Goal: Task Accomplishment & Management: Manage account settings

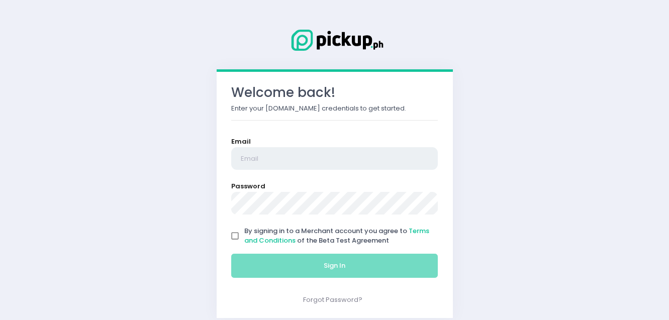
type input "[EMAIL_ADDRESS][DOMAIN_NAME]"
click at [238, 231] on input "By signing in to a Merchant account you agree to Terms and Conditions of the Be…" at bounding box center [235, 236] width 19 height 19
checkbox input "true"
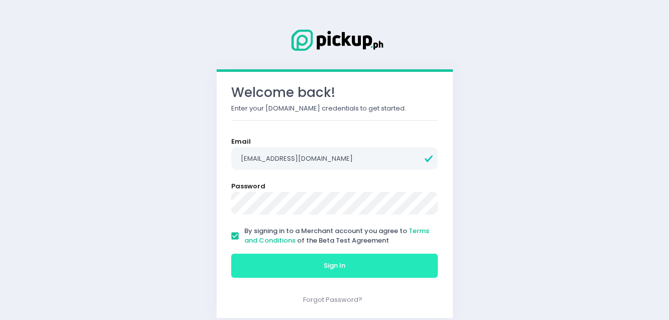
click at [269, 269] on button "Sign In" at bounding box center [334, 266] width 207 height 24
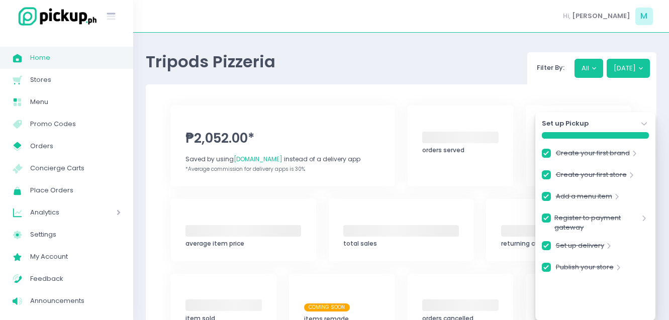
checkbox input "true"
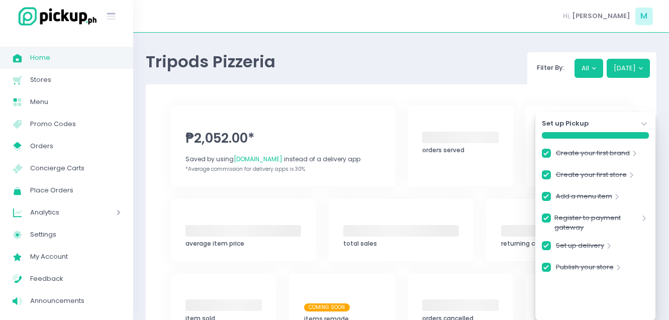
checkbox input "true"
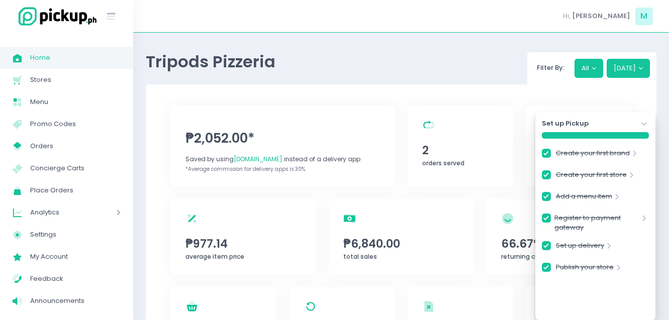
click at [646, 126] on icon "Stockholm-icons / Navigation / Angle-down Created with Sketch." at bounding box center [645, 124] width 10 height 10
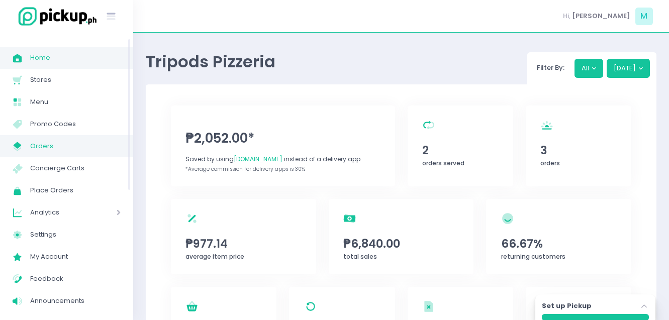
click at [43, 145] on span "Orders" at bounding box center [75, 146] width 91 height 13
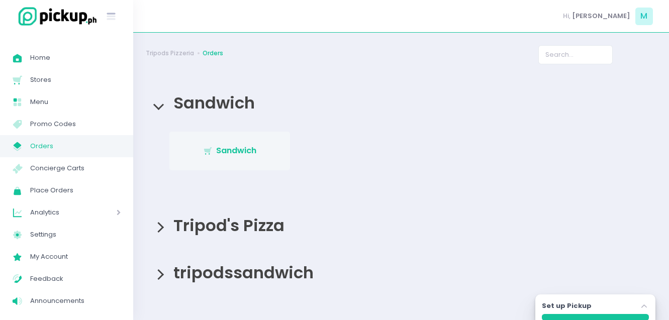
click at [235, 155] on span "Sandwich" at bounding box center [236, 151] width 40 height 12
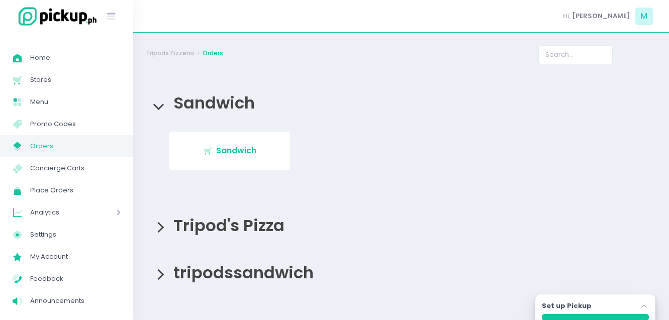
click at [219, 225] on span "Tripod's Pizza" at bounding box center [226, 225] width 116 height 23
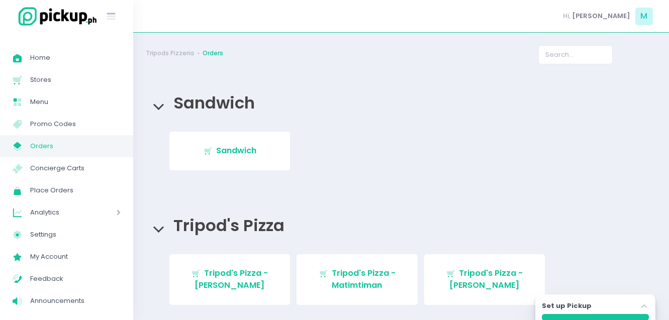
scroll to position [81, 0]
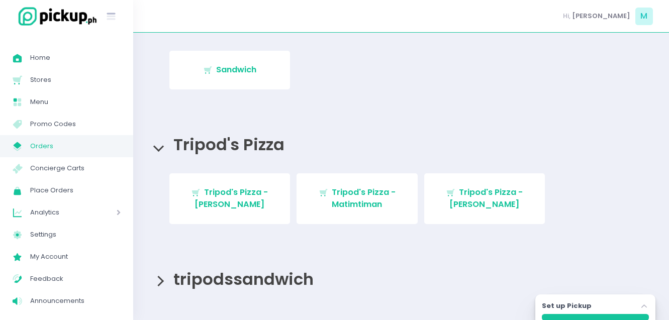
click at [258, 282] on span "tripodssandwich" at bounding box center [240, 279] width 145 height 23
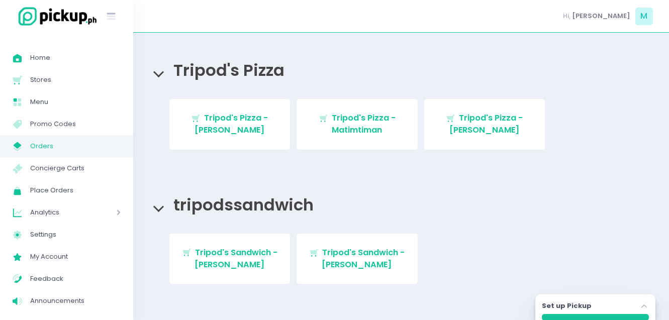
scroll to position [168, 0]
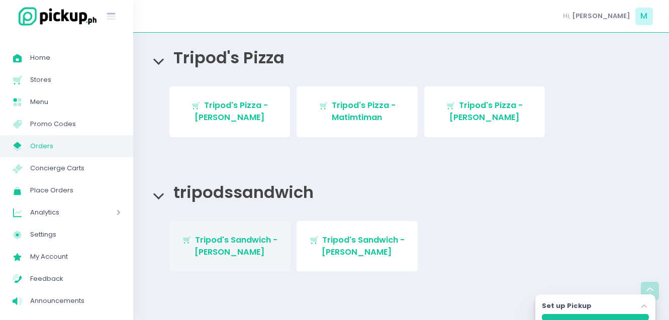
click at [230, 228] on link "Stockholm-icons / Shopping / Cart1 Created with Sketch. Tripod's Sandwich - [PE…" at bounding box center [229, 246] width 121 height 51
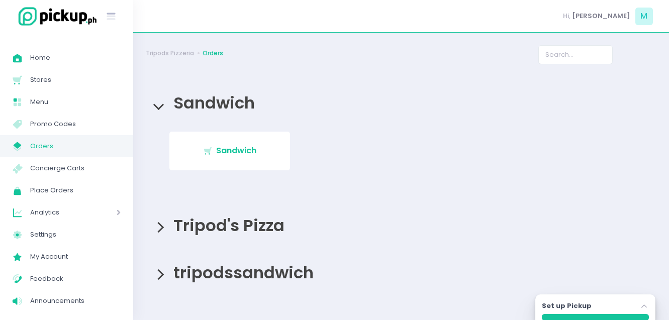
click at [248, 271] on span "tripodssandwich" at bounding box center [240, 272] width 145 height 23
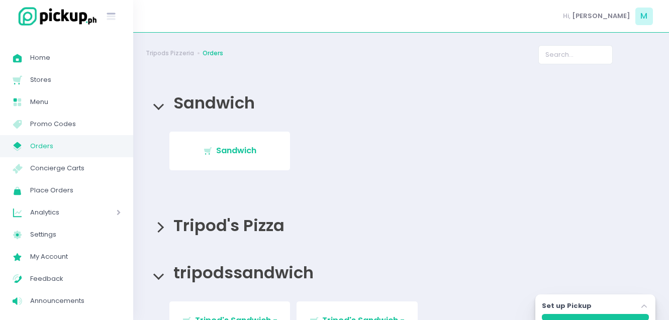
scroll to position [81, 0]
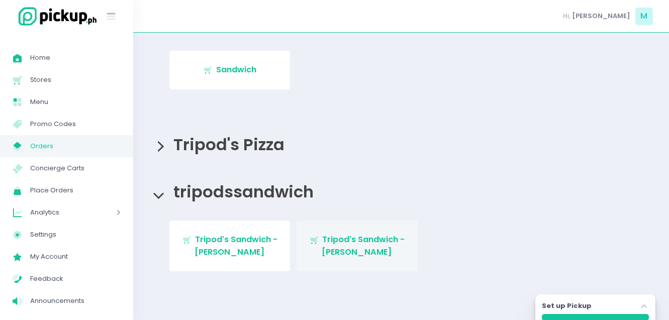
click at [349, 249] on span "Tripod's Sandwich - [PERSON_NAME]" at bounding box center [363, 246] width 83 height 24
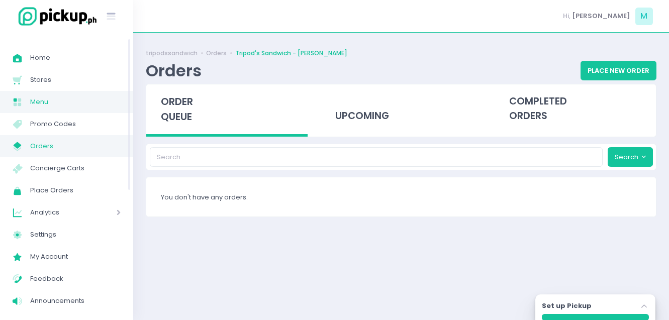
click at [88, 96] on span "Menu" at bounding box center [75, 102] width 91 height 13
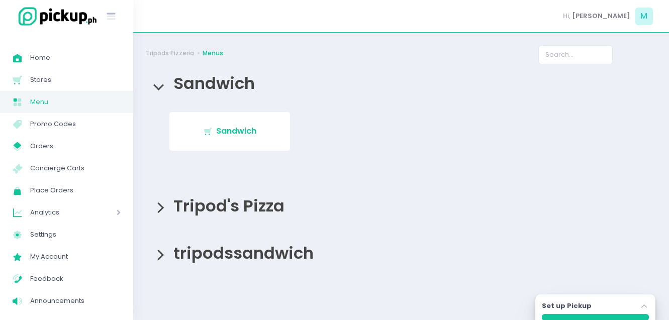
click at [245, 210] on span "Tripod's Pizza" at bounding box center [226, 206] width 116 height 23
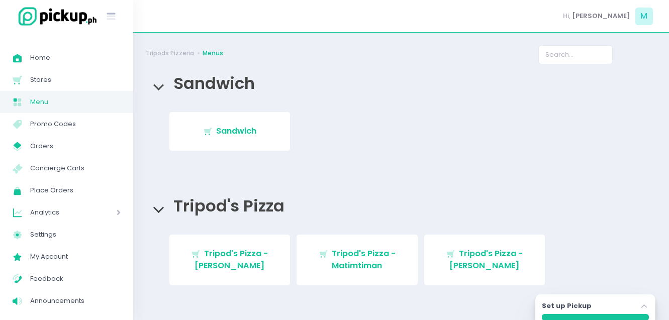
click at [245, 210] on span "Tripod's Pizza" at bounding box center [226, 206] width 116 height 23
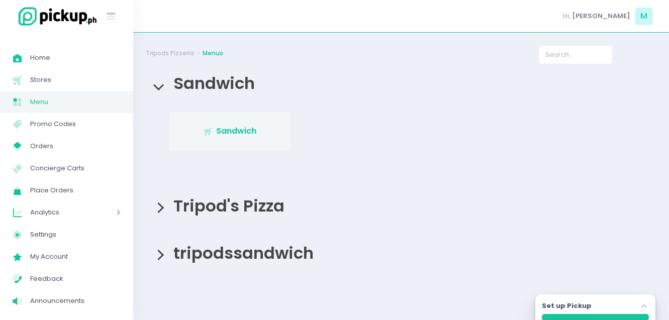
click at [237, 126] on span "Sandwich" at bounding box center [236, 131] width 40 height 12
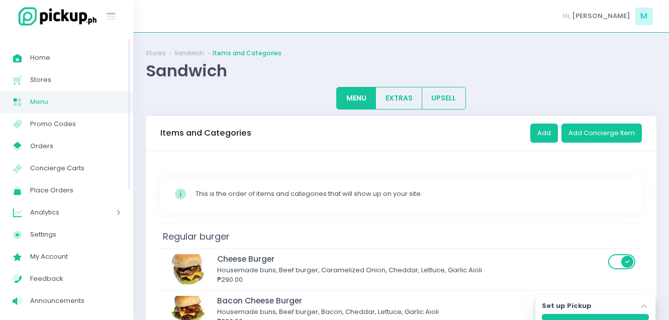
click at [71, 96] on span "Menu" at bounding box center [75, 102] width 91 height 13
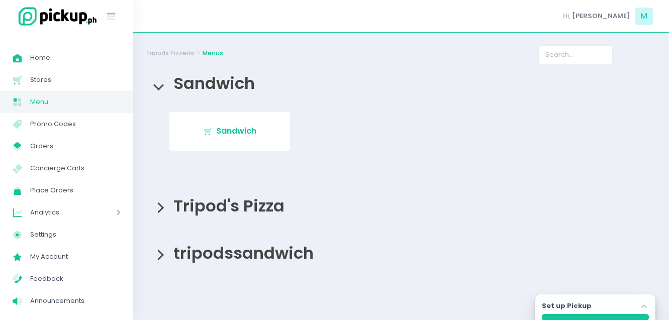
click at [218, 253] on span "tripodssandwich" at bounding box center [240, 253] width 145 height 23
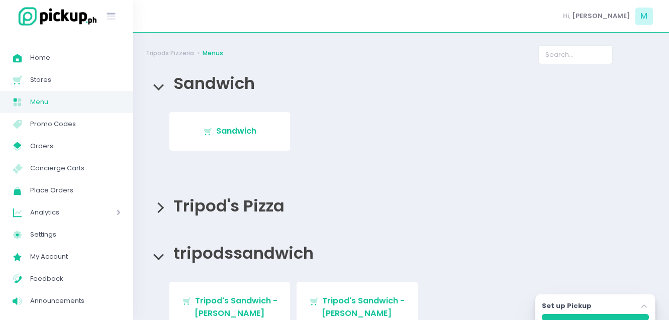
scroll to position [61, 0]
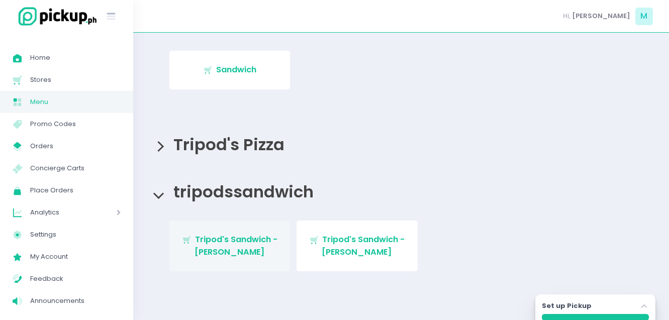
click at [238, 255] on span "Tripod's Sandwich - [PERSON_NAME]" at bounding box center [236, 246] width 83 height 24
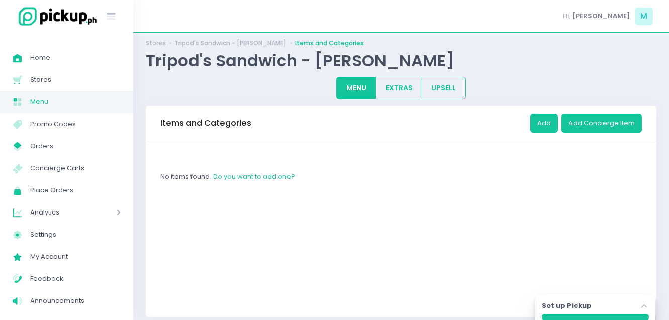
scroll to position [19, 0]
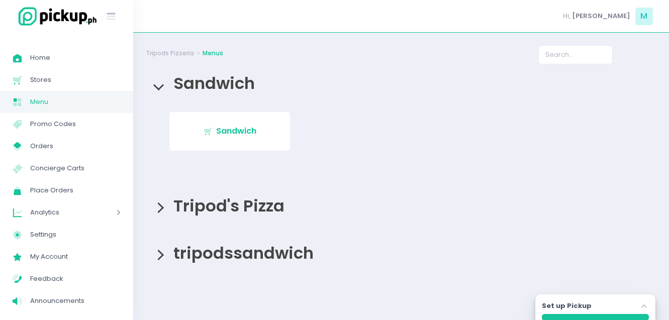
click at [289, 253] on span "tripodssandwich" at bounding box center [240, 253] width 145 height 23
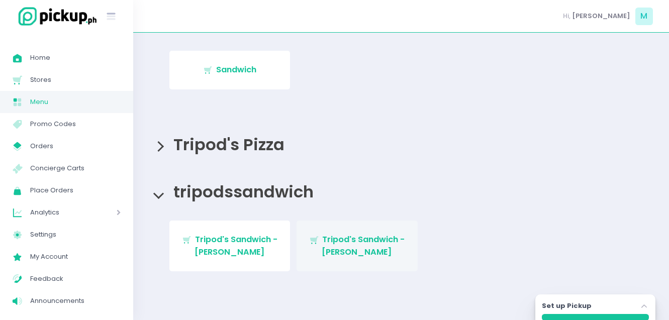
click at [368, 245] on span "Tripod's Sandwich - [PERSON_NAME]" at bounding box center [363, 246] width 83 height 24
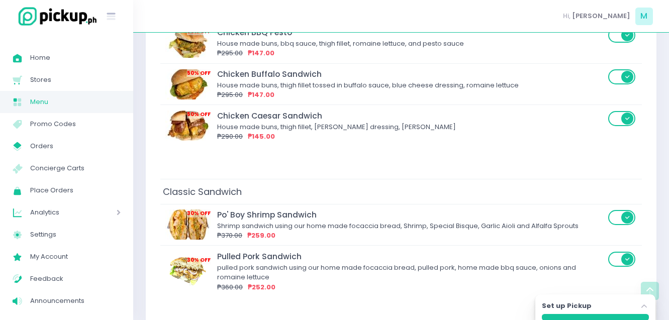
scroll to position [226, 0]
